Goal: Task Accomplishment & Management: Manage account settings

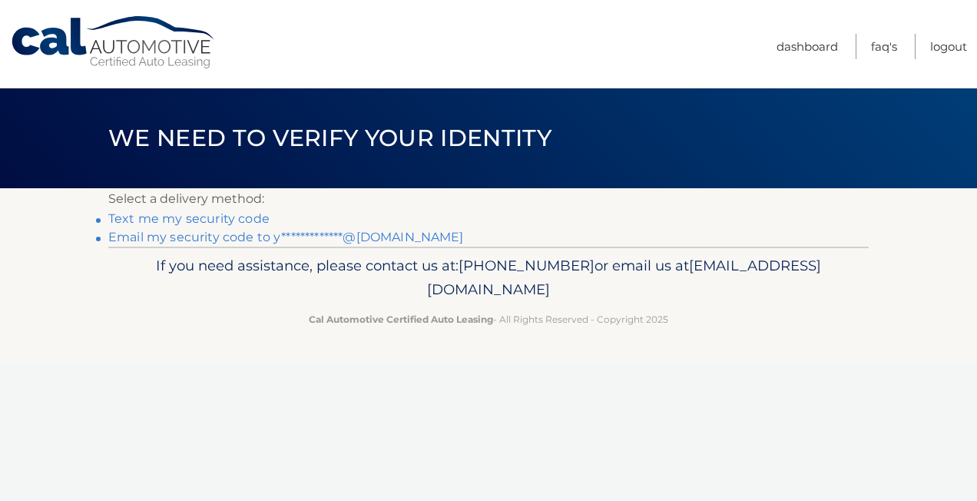
click at [278, 236] on link "**********" at bounding box center [286, 237] width 356 height 15
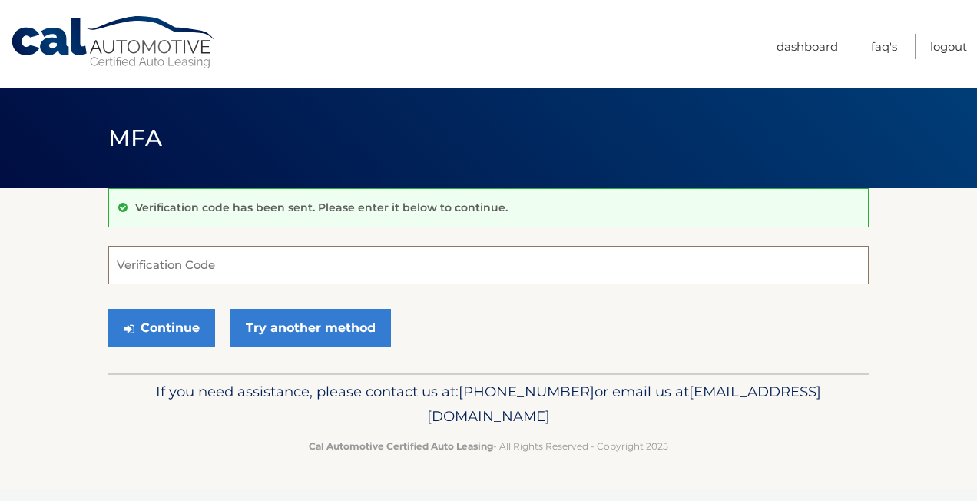
click at [302, 246] on input "Verification Code" at bounding box center [488, 265] width 761 height 38
click at [238, 270] on input "Verification Code" at bounding box center [488, 265] width 761 height 38
paste input "671376"
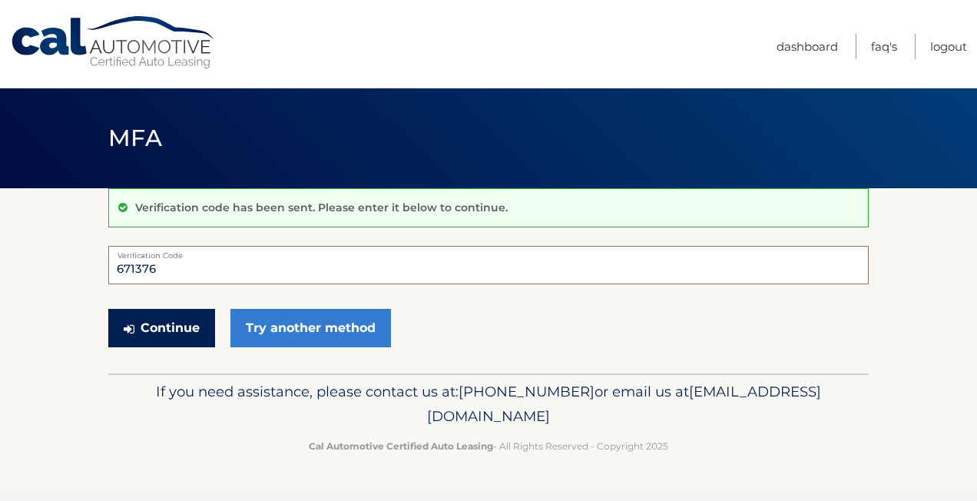
type input "671376"
click at [166, 328] on button "Continue" at bounding box center [161, 328] width 107 height 38
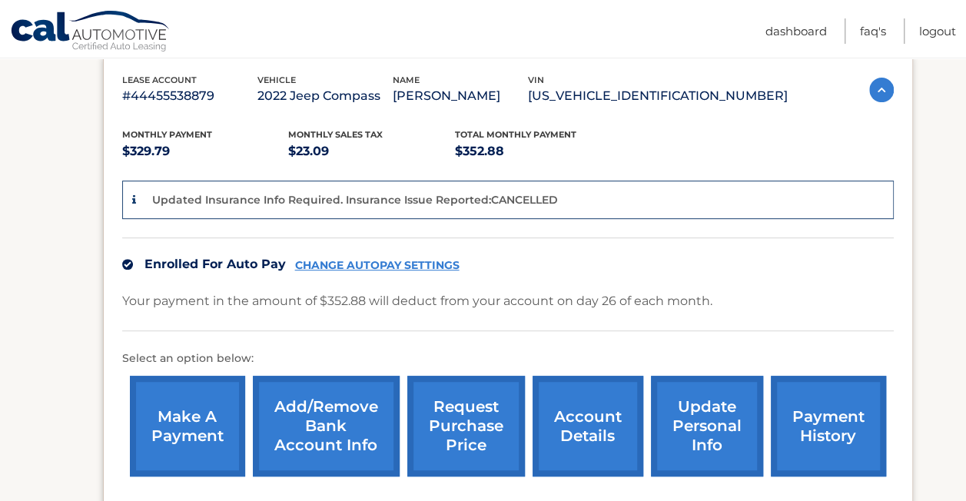
scroll to position [265, 0]
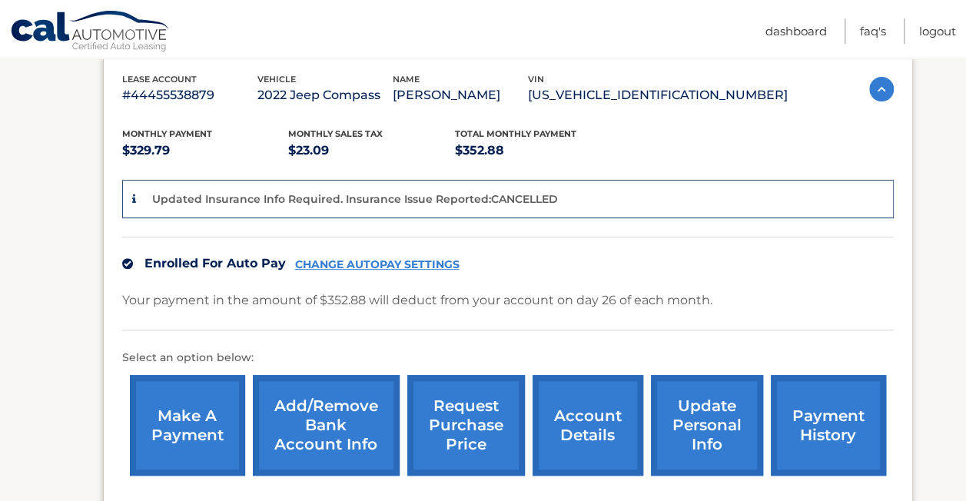
click at [191, 400] on link "make a payment" at bounding box center [187, 425] width 115 height 101
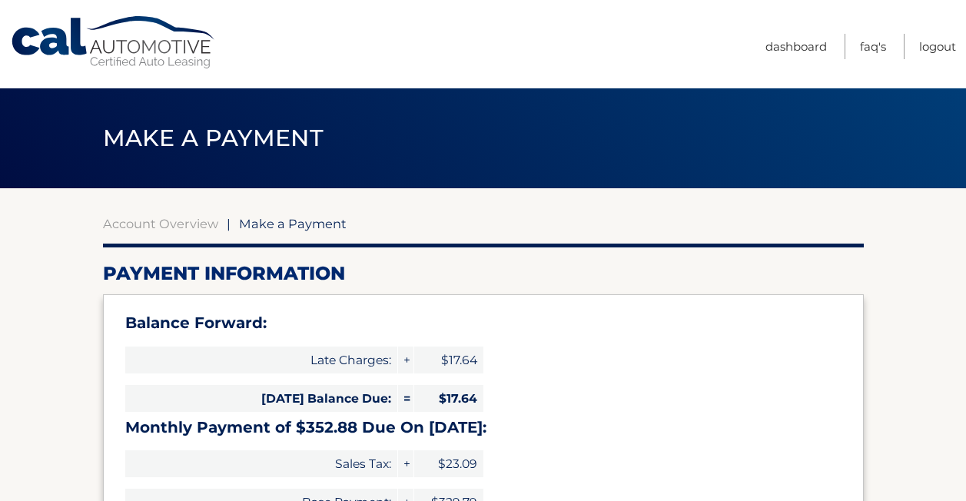
select select "ZGQyYjMyNjItNWFjMS00NTgzLWE1MGItYmZkOGJjMTc1MTUx"
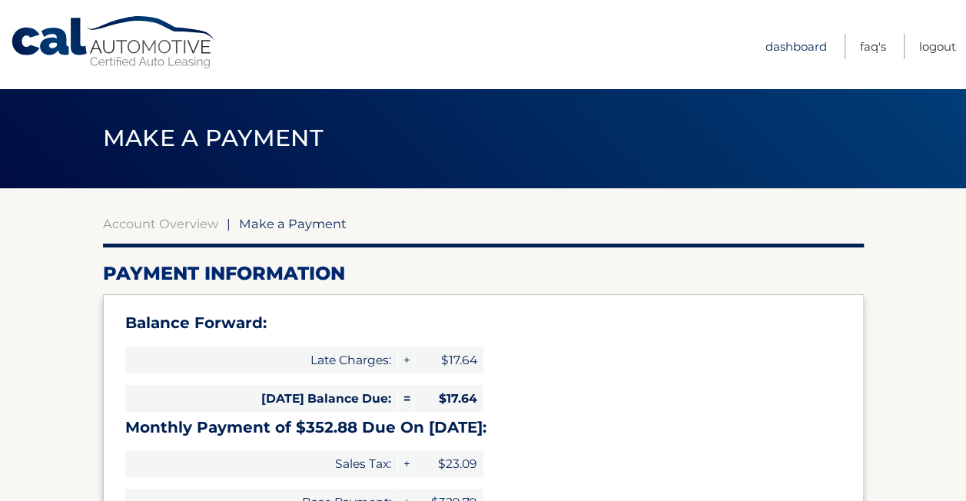
click at [771, 51] on link "Dashboard" at bounding box center [795, 46] width 61 height 25
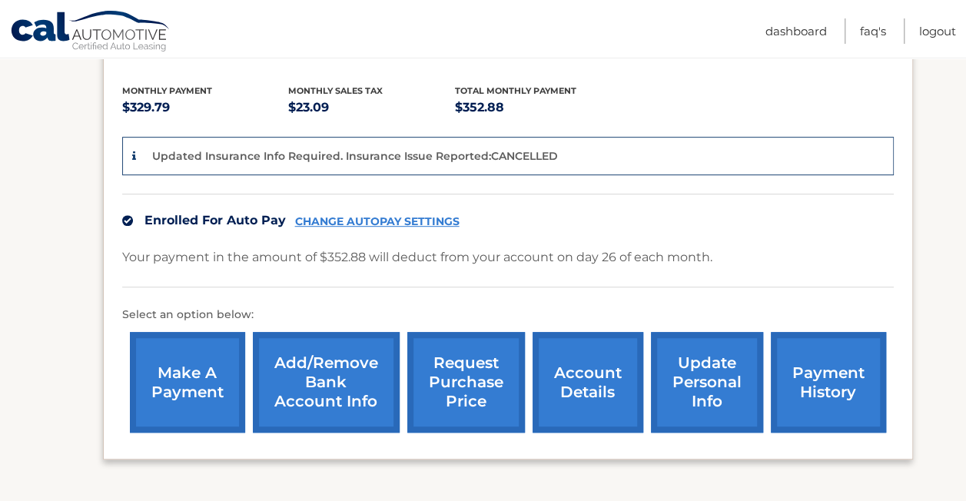
scroll to position [311, 0]
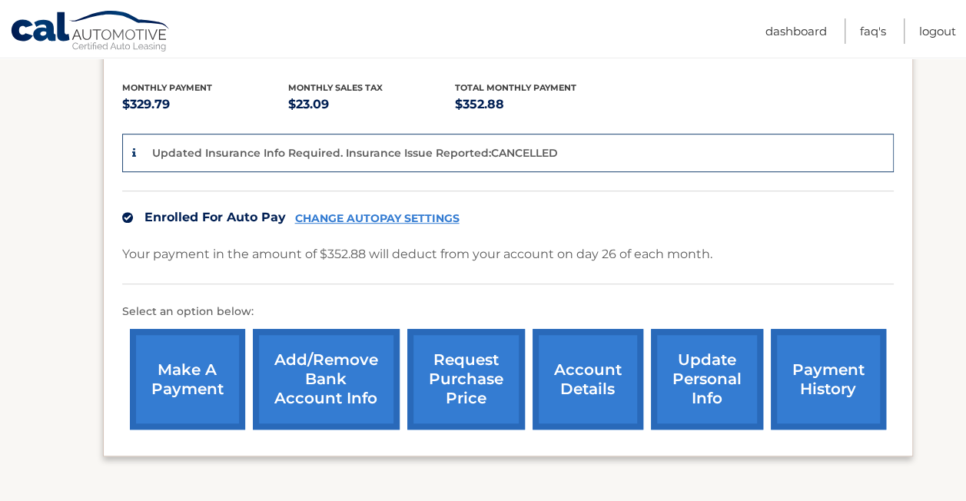
click at [605, 358] on link "account details" at bounding box center [587, 379] width 111 height 101
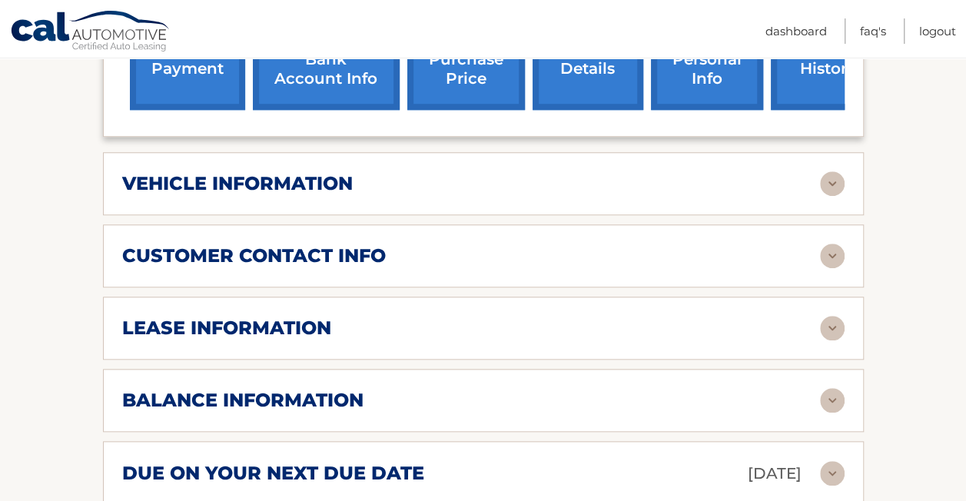
scroll to position [616, 0]
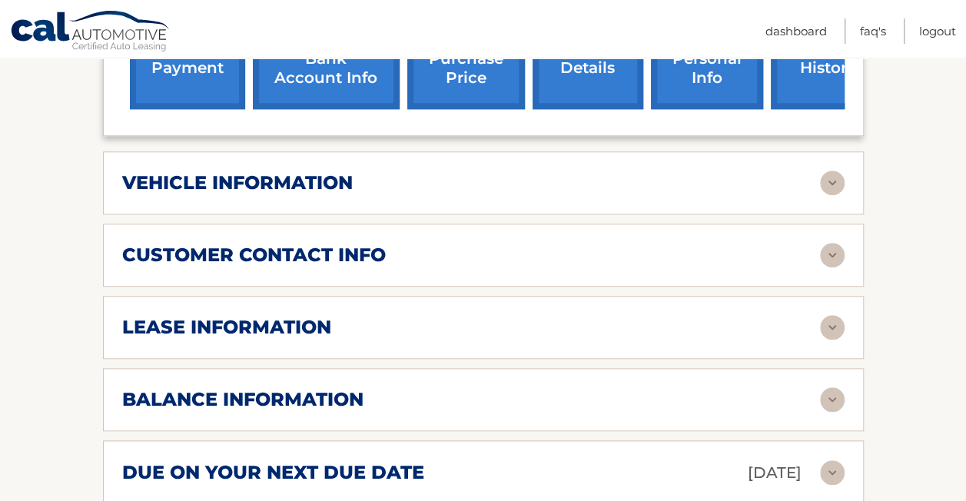
click at [592, 316] on div "lease information" at bounding box center [471, 327] width 698 height 23
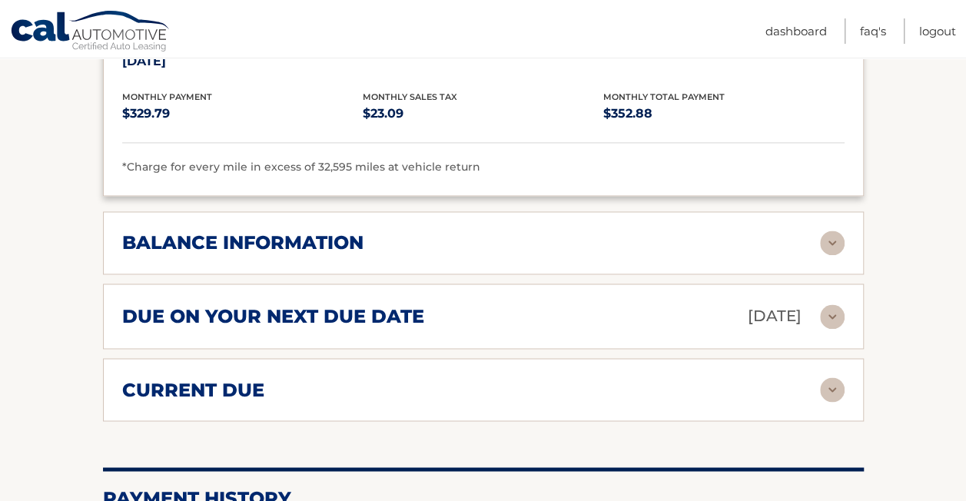
scroll to position [1063, 0]
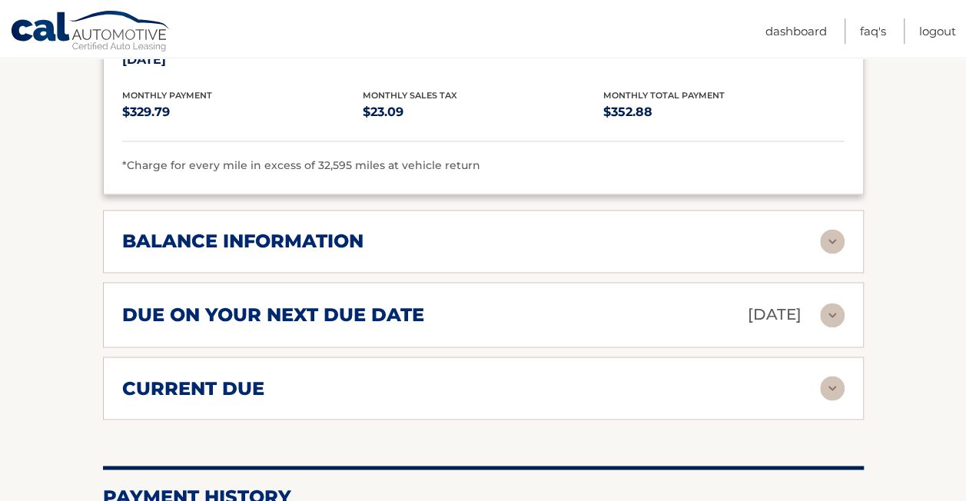
click at [466, 230] on div "balance information" at bounding box center [471, 241] width 698 height 23
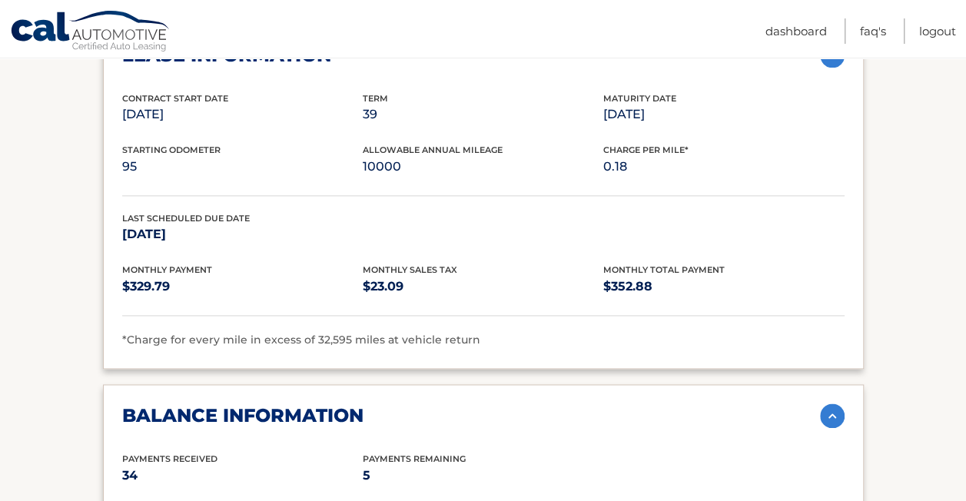
scroll to position [0, 0]
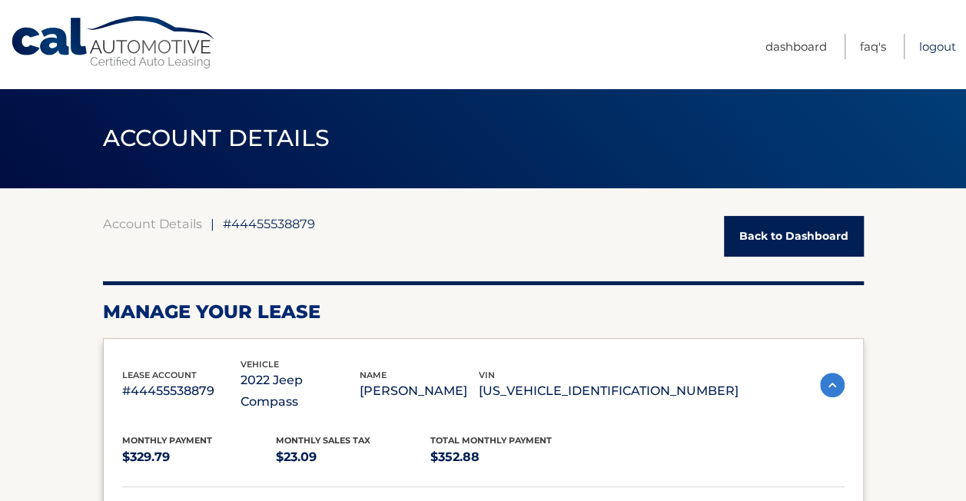
click at [929, 44] on link "Logout" at bounding box center [937, 46] width 37 height 25
